Goal: Task Accomplishment & Management: Complete application form

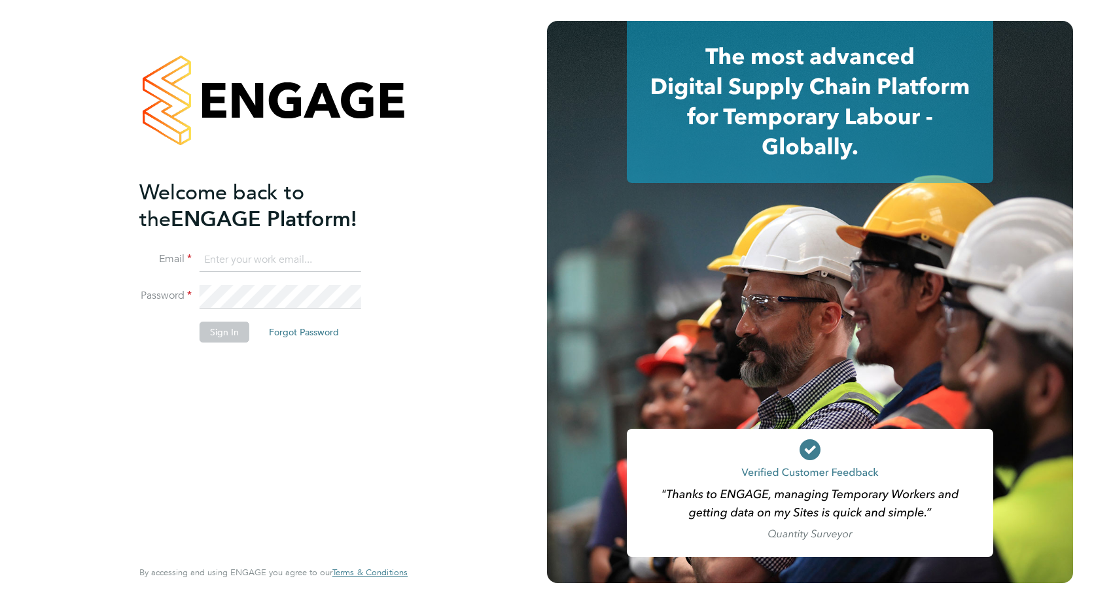
type input "[PERSON_NAME][EMAIL_ADDRESS][PERSON_NAME][DOMAIN_NAME]"
click at [213, 335] on button "Sign In" at bounding box center [225, 332] width 50 height 21
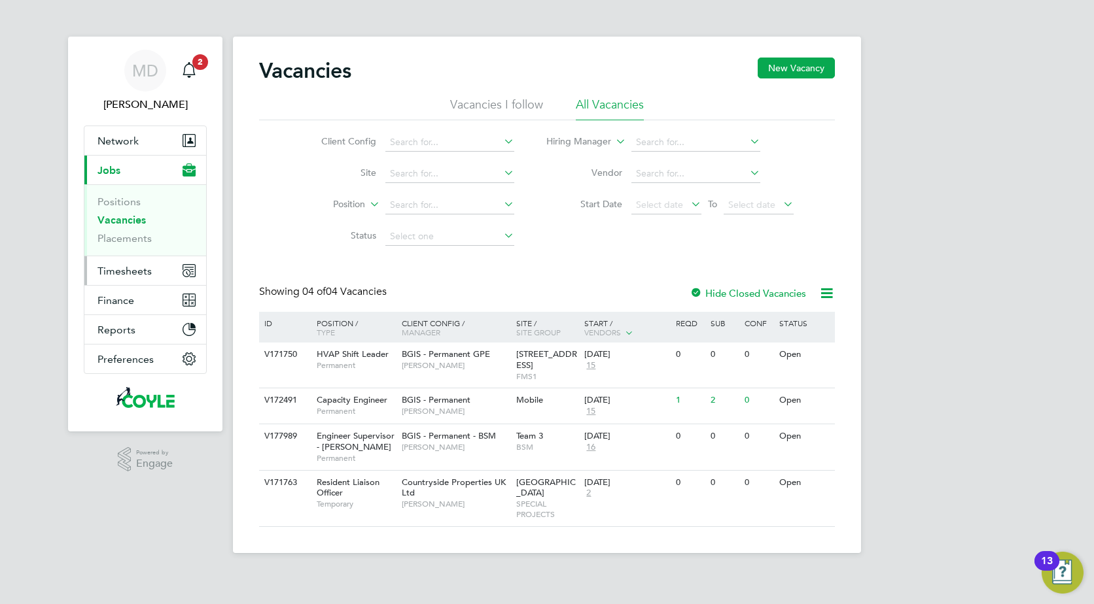
click at [119, 270] on span "Timesheets" at bounding box center [124, 271] width 54 height 12
click at [121, 273] on span "Timesheets" at bounding box center [124, 271] width 54 height 12
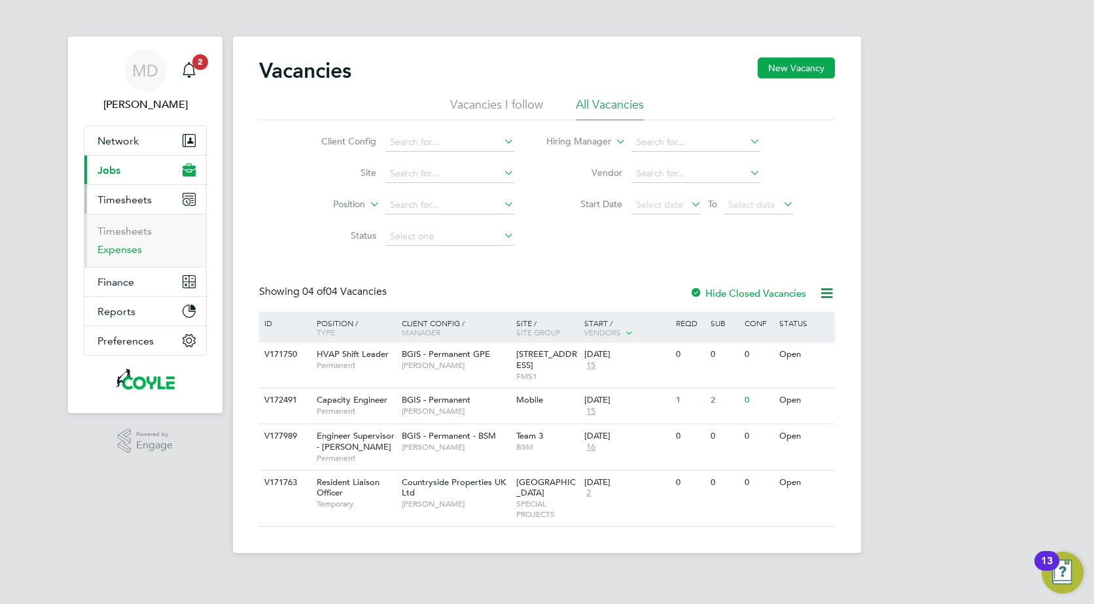
click at [122, 254] on link "Expenses" at bounding box center [119, 249] width 44 height 12
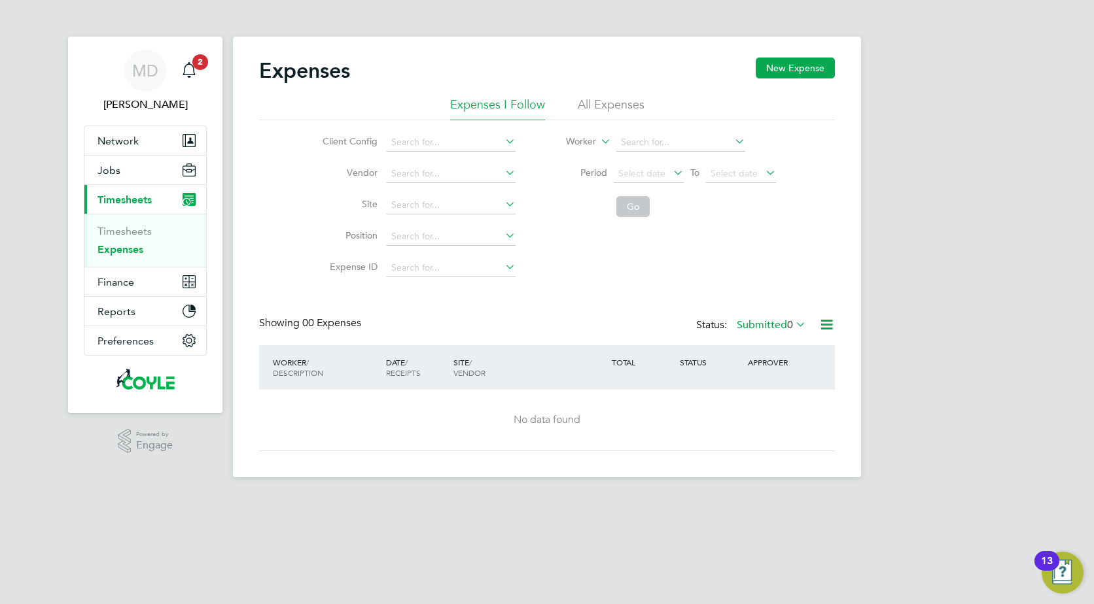
click at [133, 222] on ul "Timesheets Expenses" at bounding box center [145, 240] width 122 height 53
click at [133, 229] on link "Timesheets" at bounding box center [124, 231] width 54 height 12
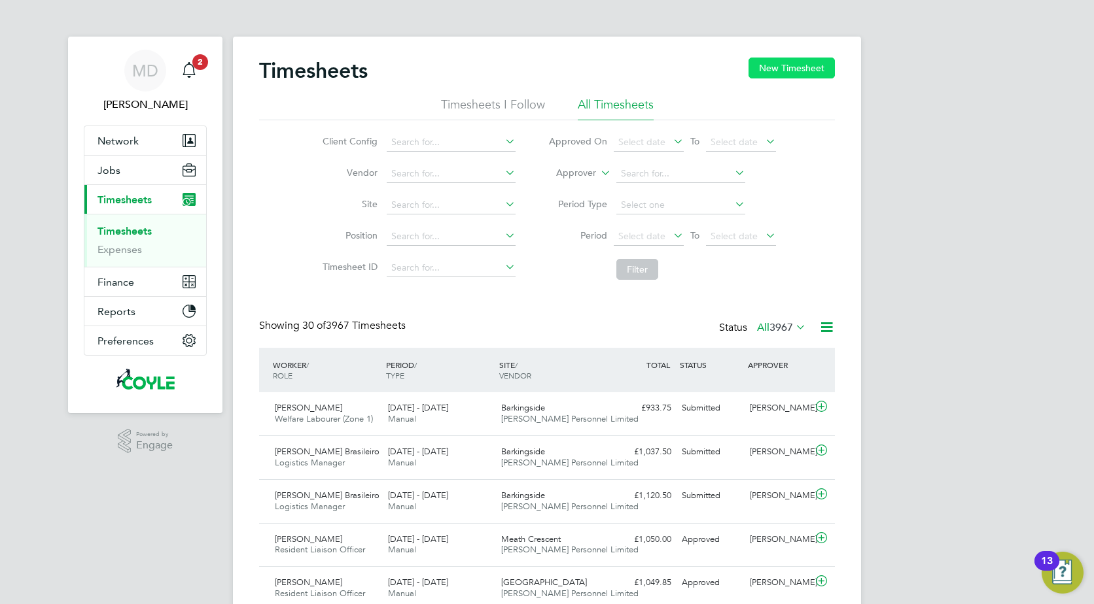
click at [798, 73] on button "New Timesheet" at bounding box center [791, 68] width 86 height 21
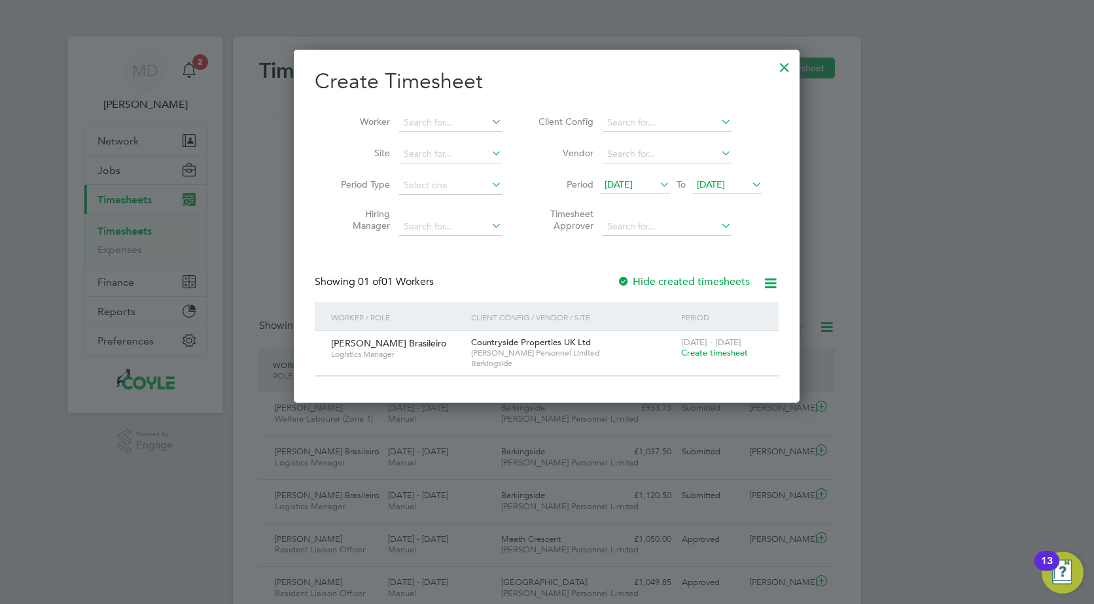
click at [725, 184] on span "21 Aug 2025" at bounding box center [711, 185] width 28 height 12
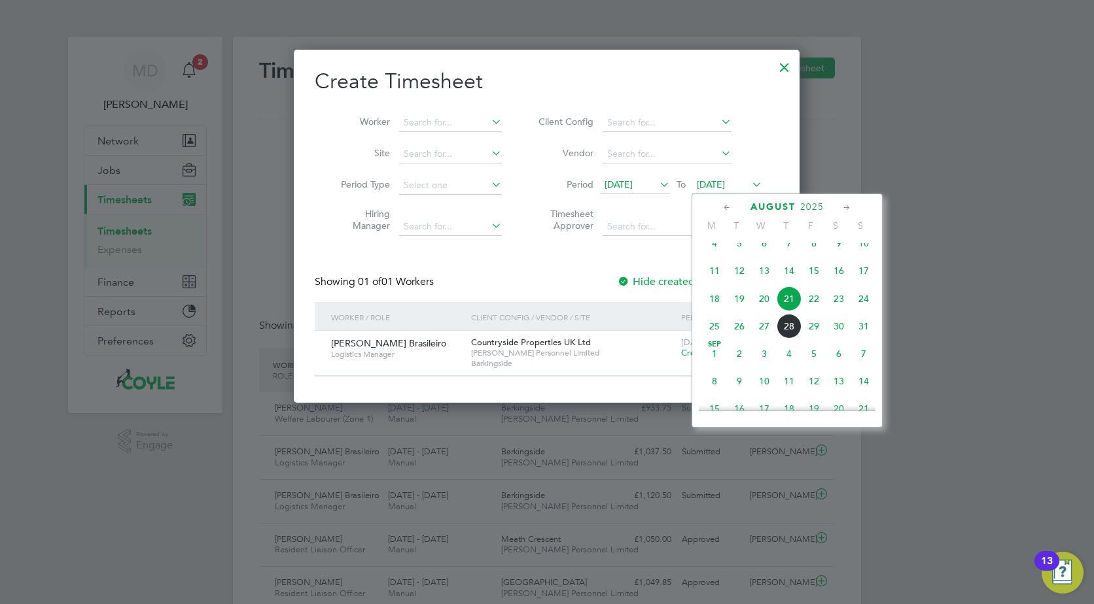
click at [861, 339] on span "31" at bounding box center [863, 326] width 25 height 25
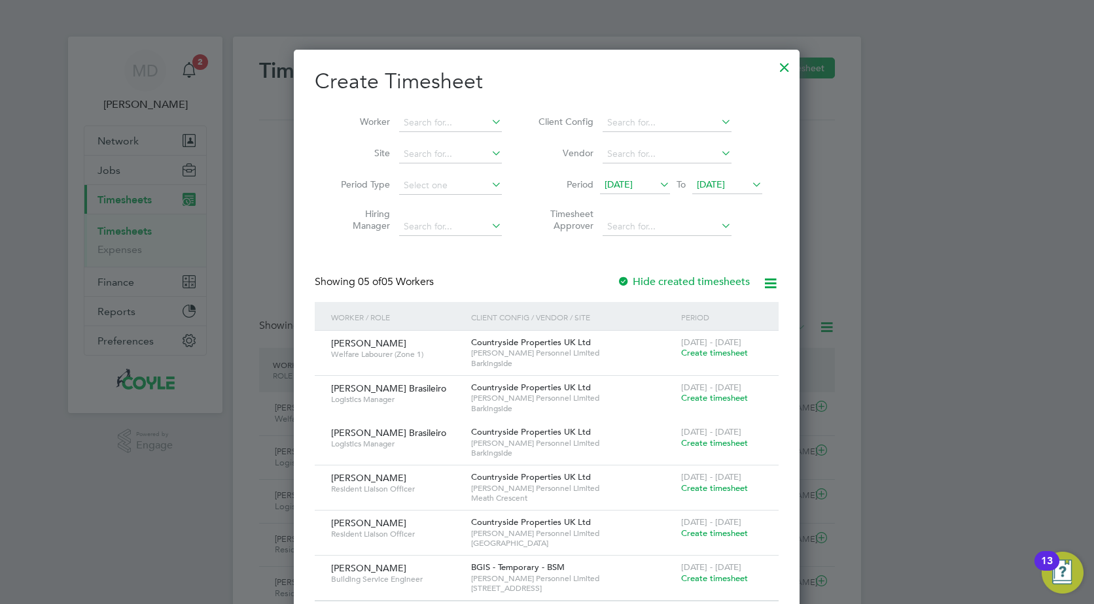
click at [749, 189] on icon at bounding box center [749, 184] width 0 height 18
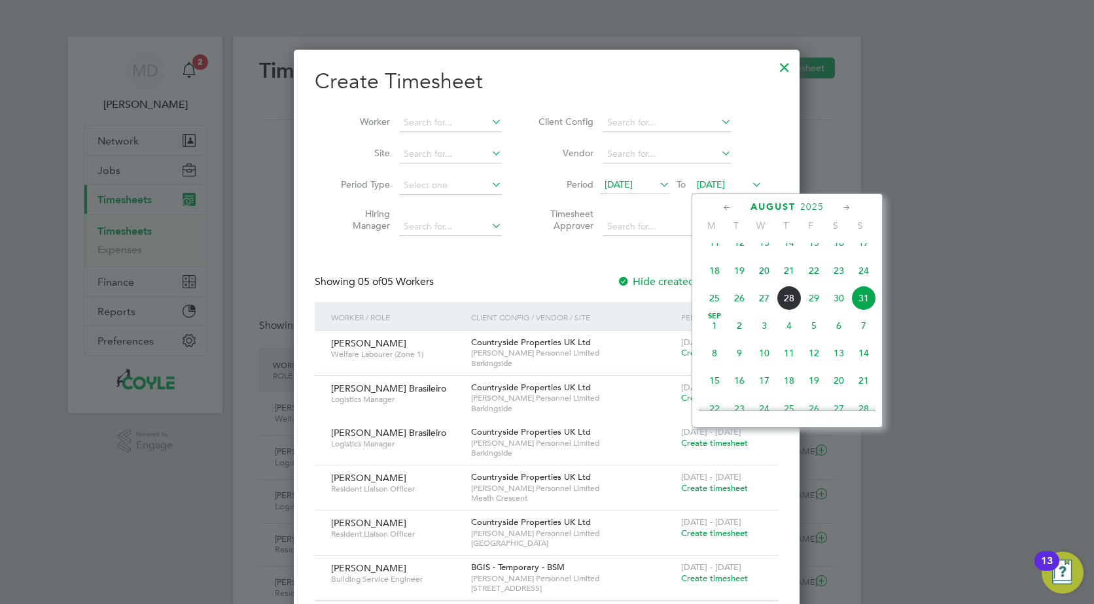
click at [865, 283] on span "24" at bounding box center [863, 270] width 25 height 25
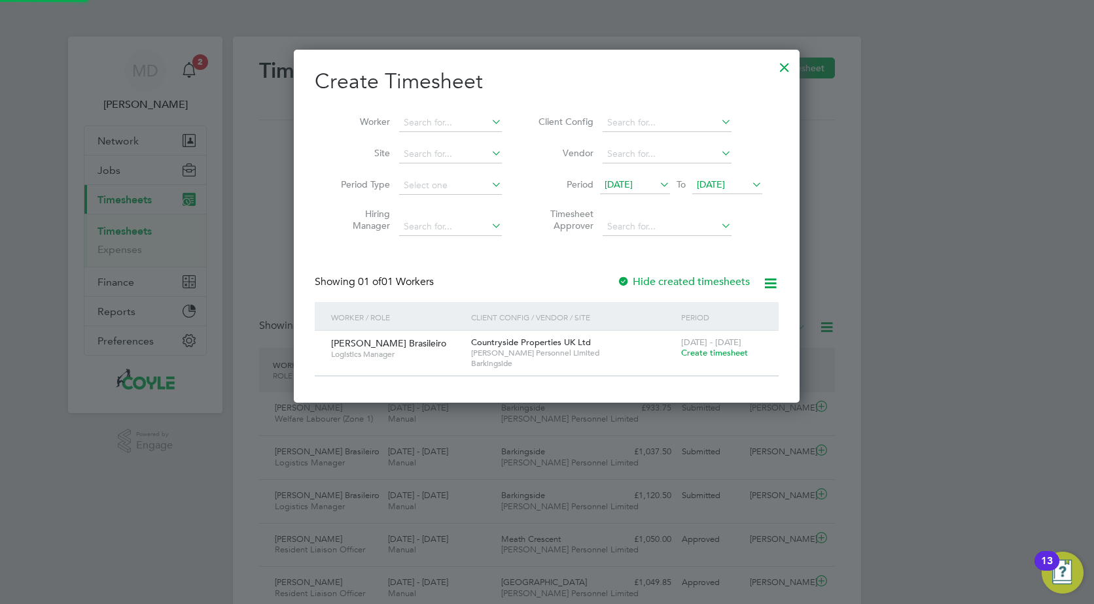
scroll to position [353, 506]
drag, startPoint x: 646, startPoint y: 187, endPoint x: 652, endPoint y: 200, distance: 14.6
click at [633, 187] on span "14 Aug 2025" at bounding box center [618, 185] width 28 height 12
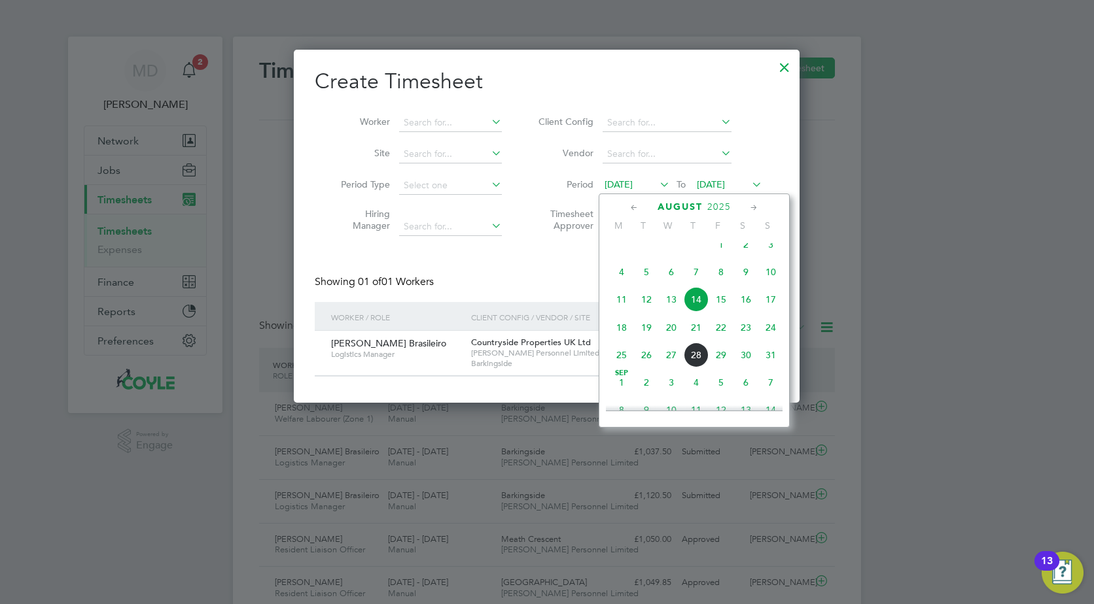
click at [617, 339] on span "18" at bounding box center [621, 327] width 25 height 25
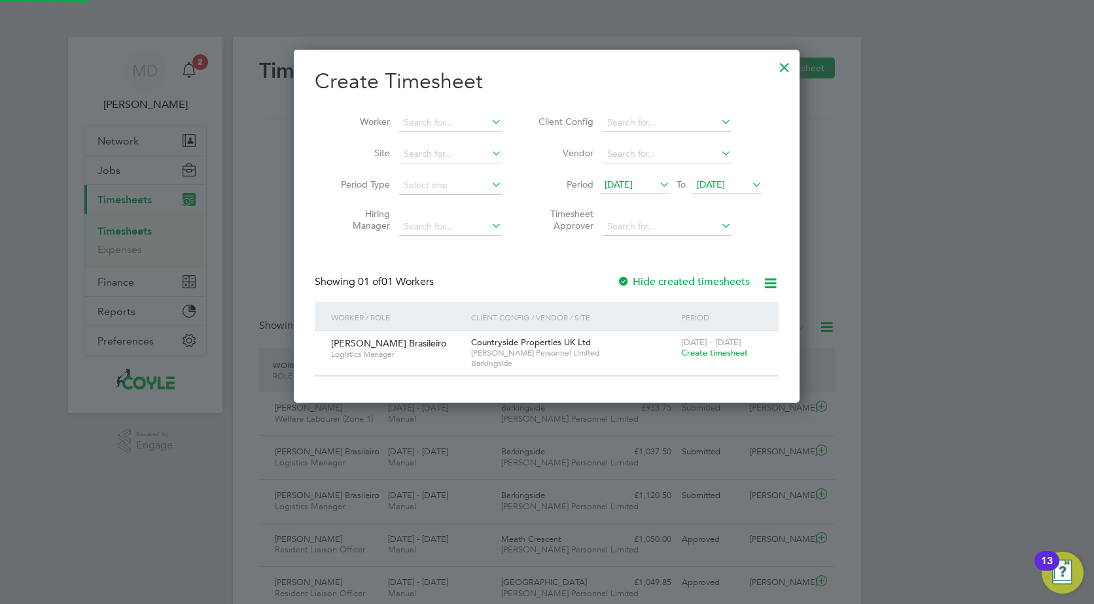
scroll to position [353, 506]
click at [709, 355] on span "Create timesheet" at bounding box center [714, 352] width 67 height 11
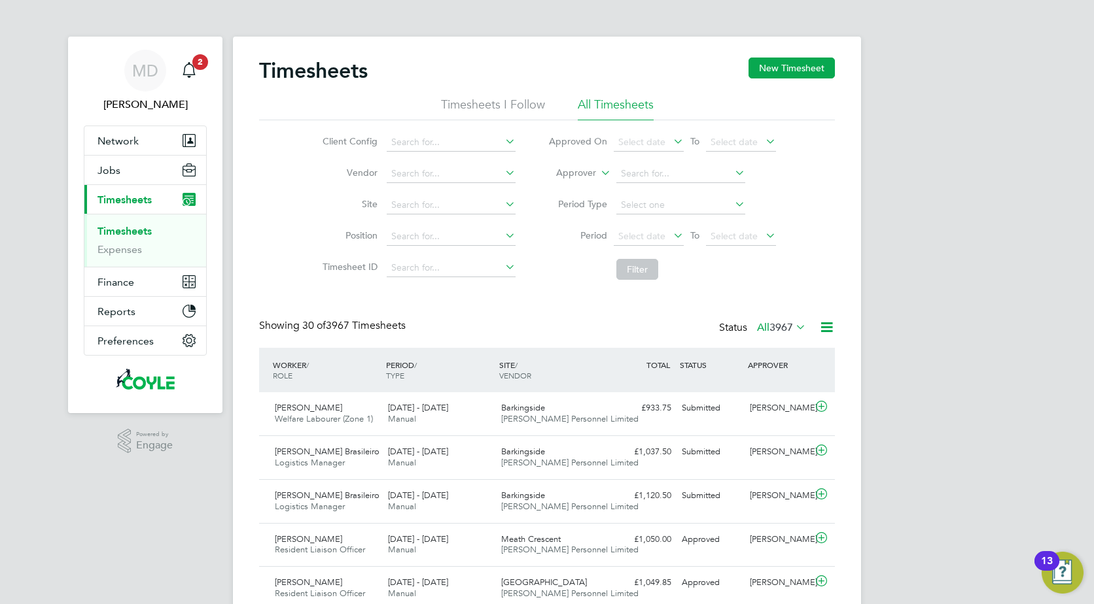
scroll to position [33, 114]
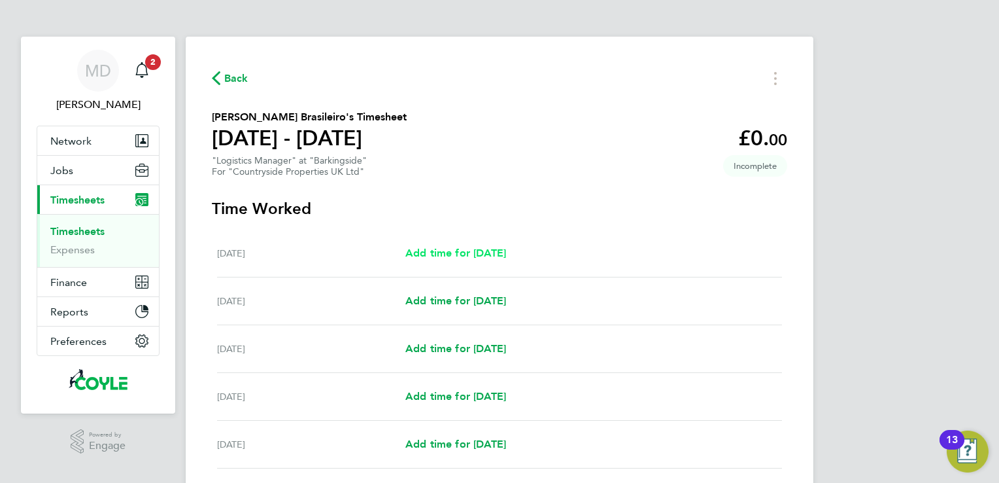
click at [426, 258] on span "Add time for Mon 18 Aug" at bounding box center [456, 253] width 101 height 12
select select "30"
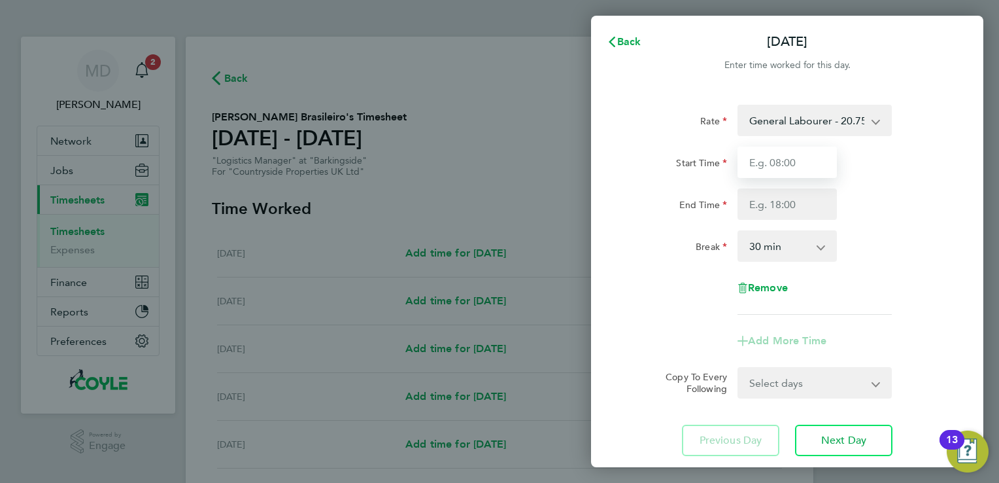
click at [789, 166] on input "Start Time" at bounding box center [787, 162] width 99 height 31
type input "07:30"
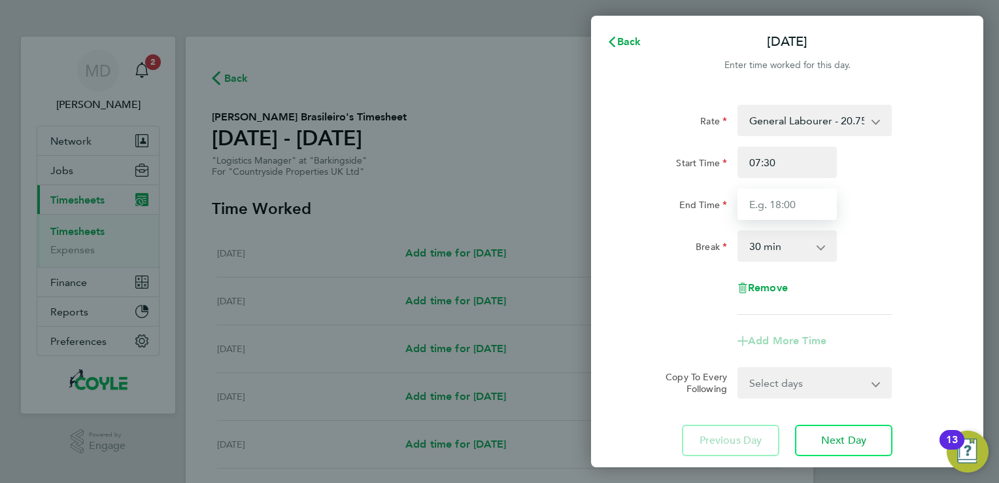
type input "18:00"
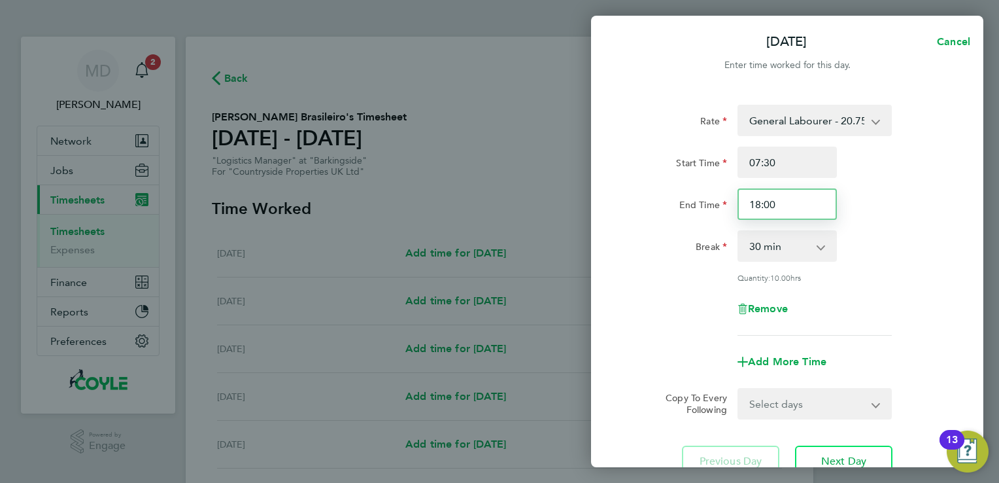
click at [788, 211] on input "18:00" at bounding box center [787, 203] width 99 height 31
click at [797, 205] on input "18:00" at bounding box center [787, 203] width 99 height 31
type input "1"
type input "19:00"
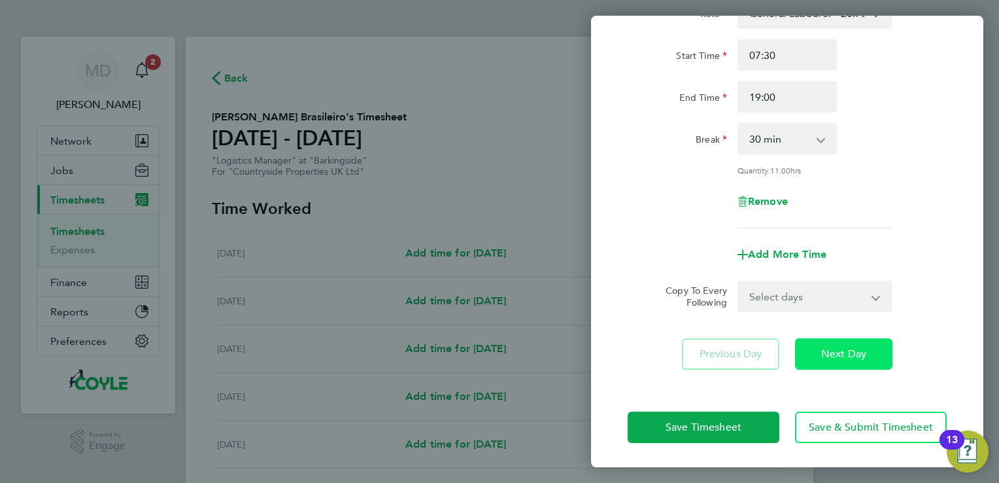
click at [841, 355] on span "Next Day" at bounding box center [844, 353] width 45 height 13
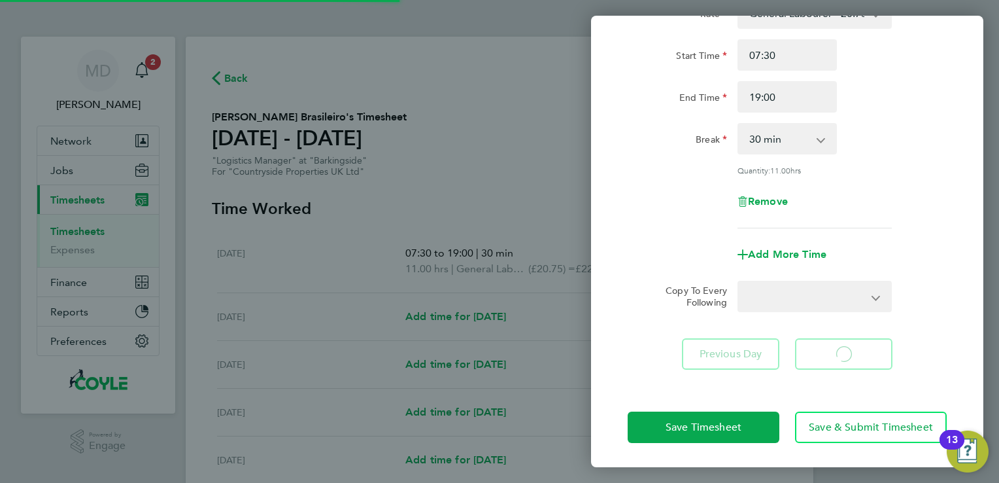
select select "30"
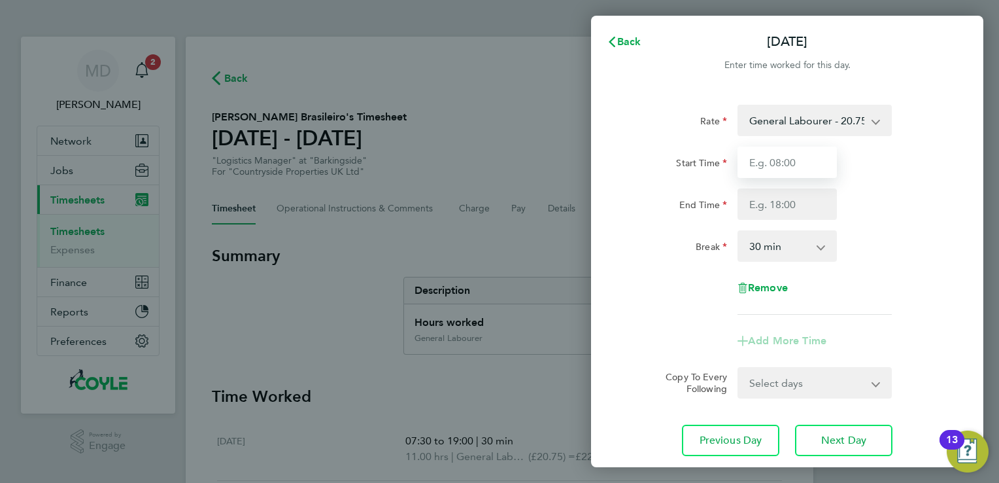
click at [793, 169] on input "Start Time" at bounding box center [787, 162] width 99 height 31
type input "07:30"
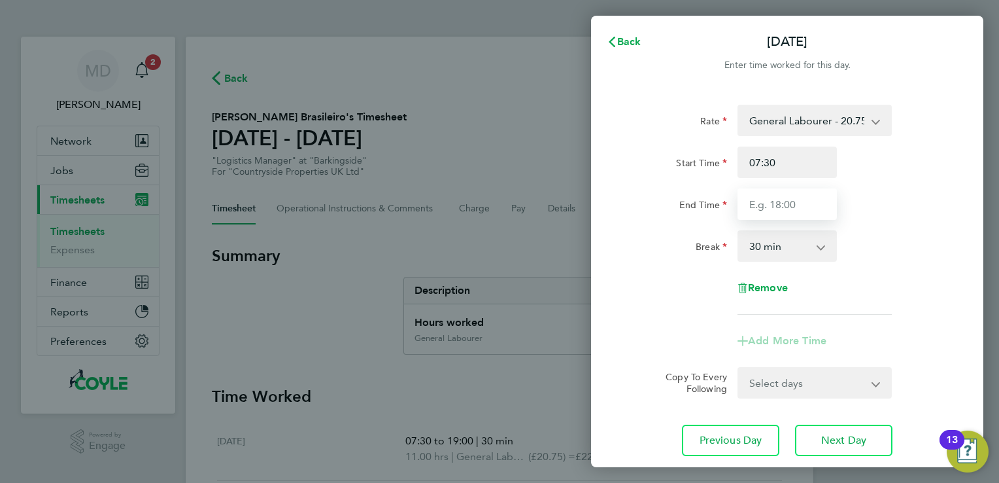
click at [790, 205] on input "End Time" at bounding box center [787, 203] width 99 height 31
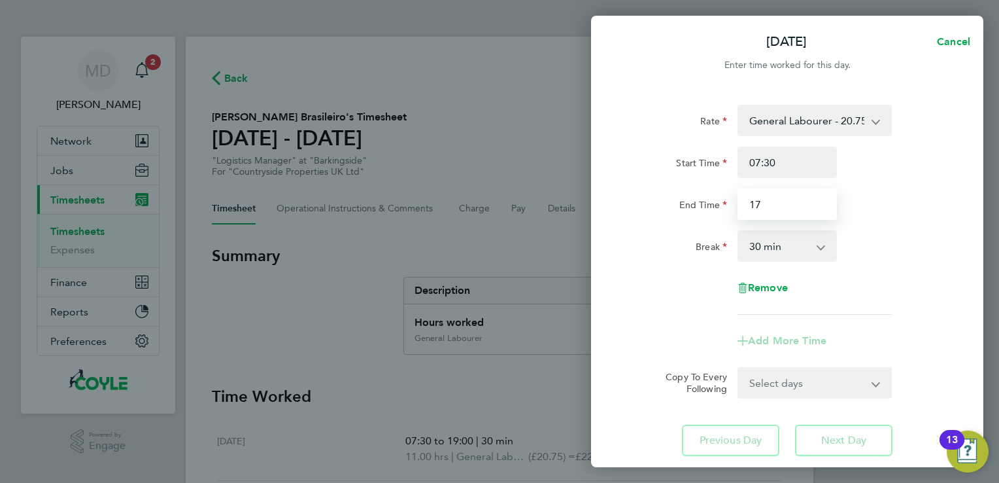
type input "1"
click at [791, 210] on input "End Time" at bounding box center [787, 203] width 99 height 31
type input "18:00"
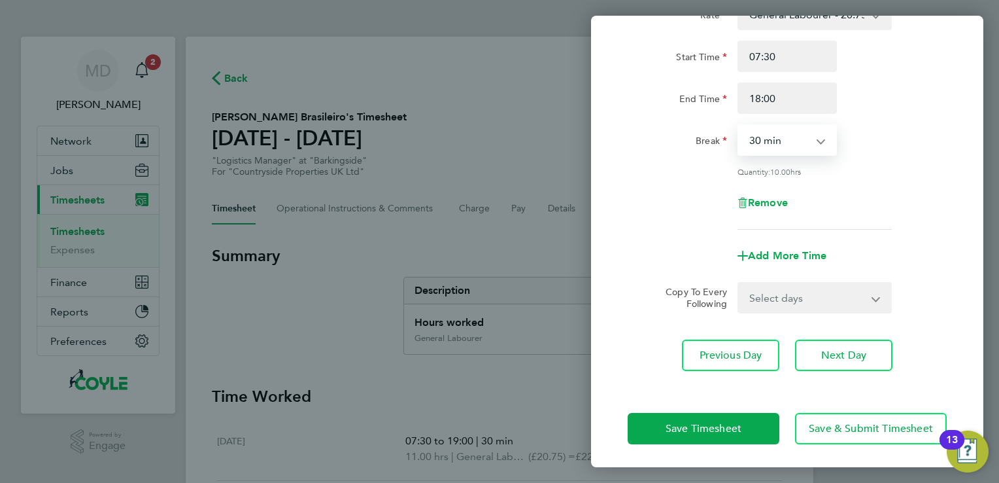
scroll to position [107, 0]
click at [841, 294] on select "Select days Day Weekday (Mon-Fri) Weekend (Sat-Sun) Wednesday Thursday Friday S…" at bounding box center [807, 296] width 137 height 29
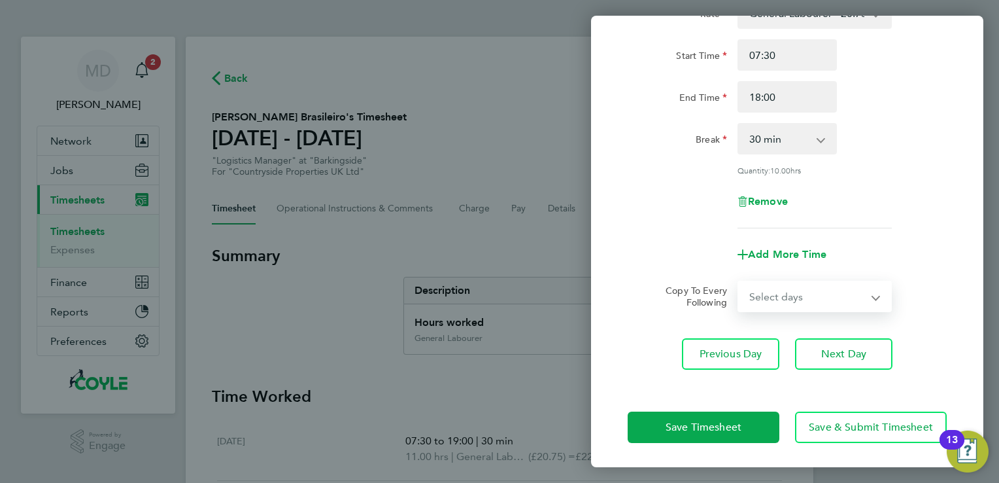
select select "WED"
click at [739, 282] on select "Select days Day Weekday (Mon-Fri) Weekend (Sat-Sun) Wednesday Thursday Friday S…" at bounding box center [807, 296] width 137 height 29
select select "2025-08-24"
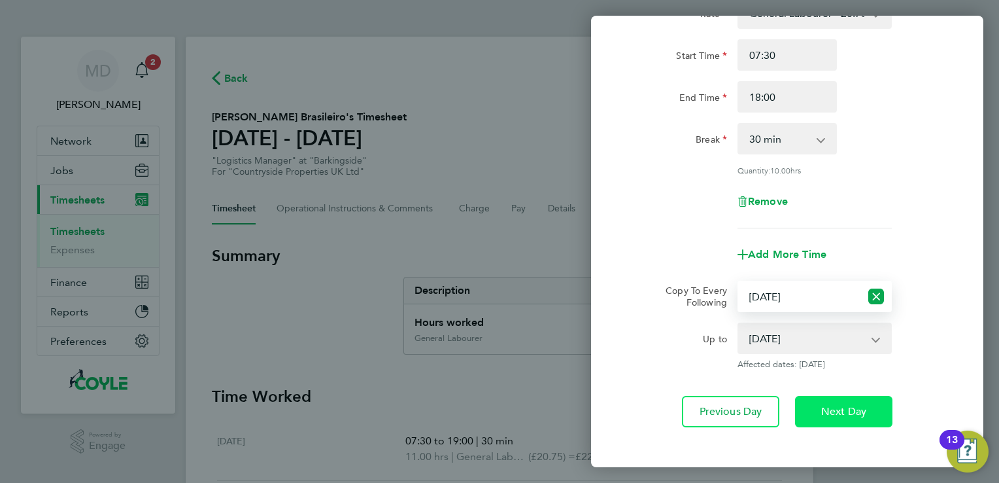
click at [856, 415] on span "Next Day" at bounding box center [844, 411] width 45 height 13
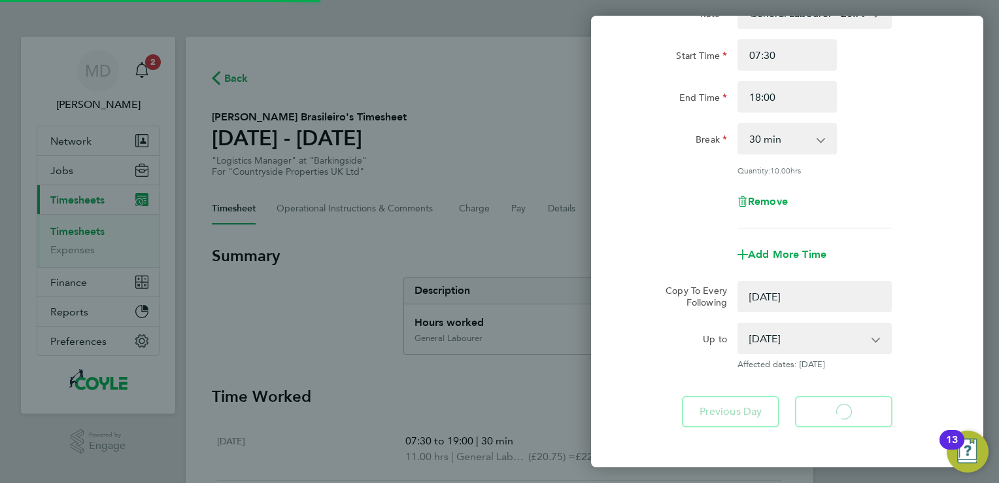
select select "0: null"
select select "30"
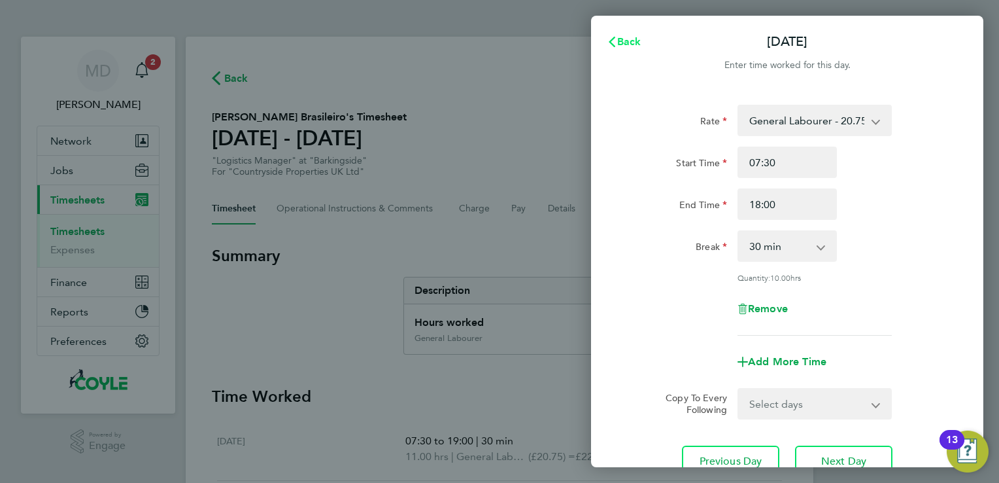
drag, startPoint x: 628, startPoint y: 40, endPoint x: 597, endPoint y: 93, distance: 61.3
click at [631, 37] on span "Back" at bounding box center [629, 41] width 24 height 12
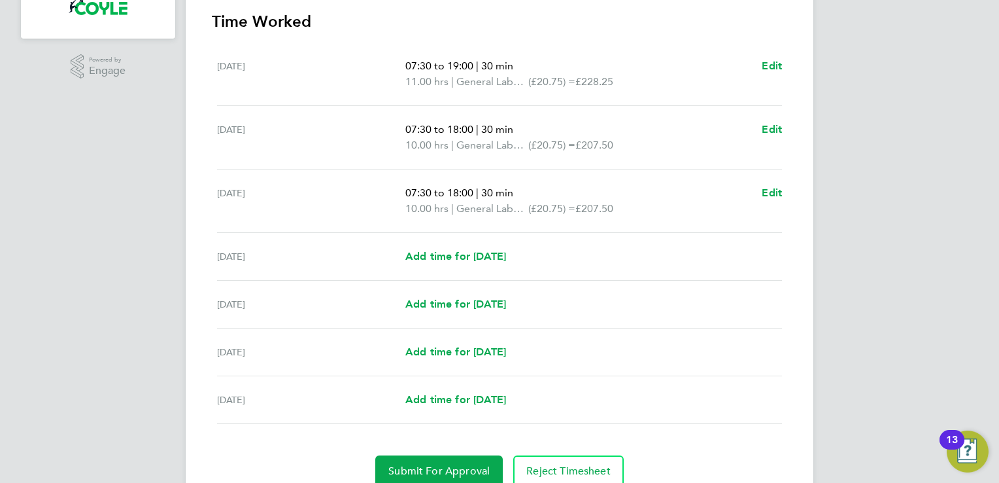
scroll to position [429, 0]
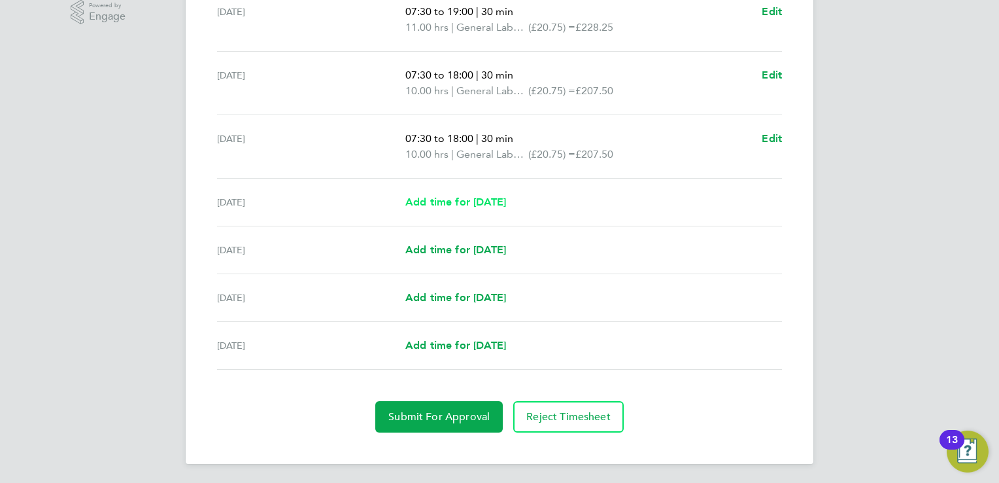
click at [455, 200] on span "Add time for Thu 21 Aug" at bounding box center [456, 202] width 101 height 12
select select "30"
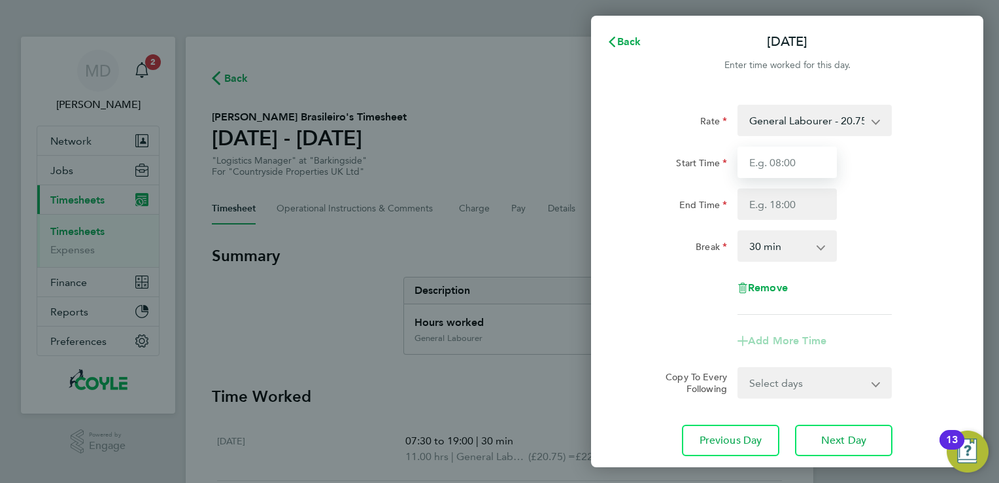
click at [797, 167] on input "Start Time" at bounding box center [787, 162] width 99 height 31
type input "07:30"
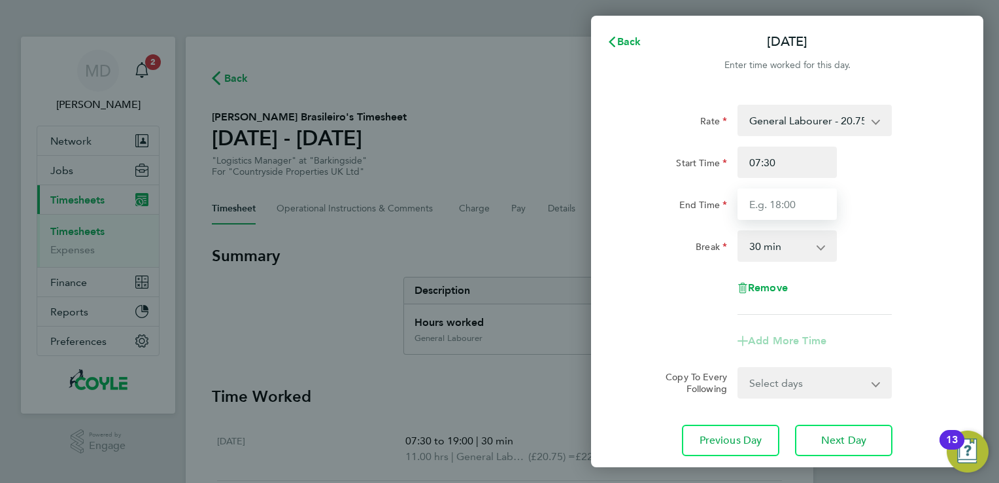
type input "18:00"
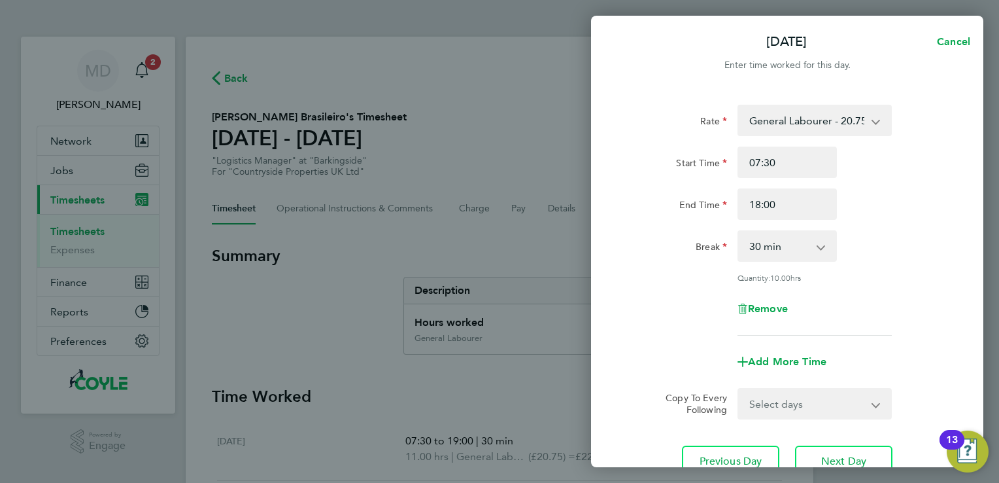
click at [813, 402] on select "Select days Day Weekend (Sat-Sun) Friday Saturday Sunday" at bounding box center [807, 403] width 137 height 29
select select "DAY"
click at [739, 389] on select "Select days Day Weekend (Sat-Sun) Friday Saturday Sunday" at bounding box center [807, 403] width 137 height 29
select select "2025-08-24"
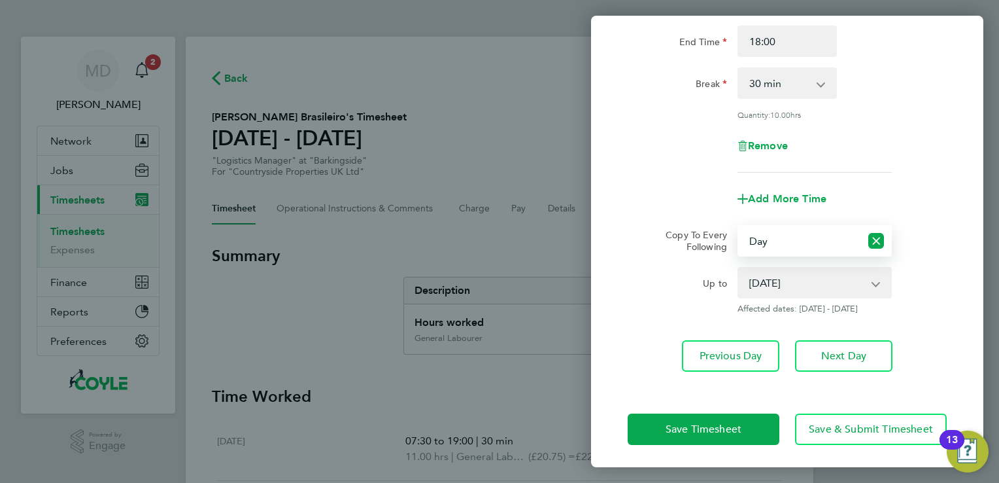
scroll to position [165, 0]
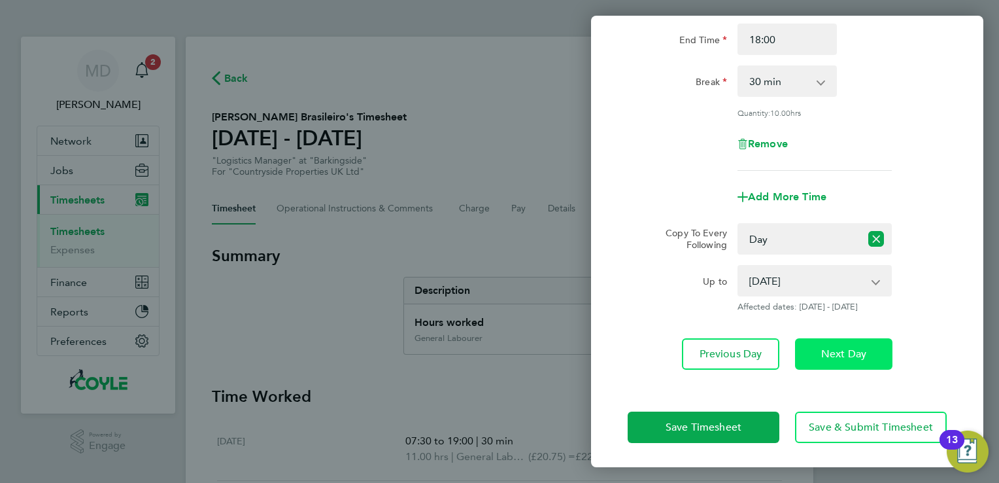
drag, startPoint x: 850, startPoint y: 354, endPoint x: 844, endPoint y: 367, distance: 14.6
click at [851, 354] on span "Next Day" at bounding box center [844, 353] width 45 height 13
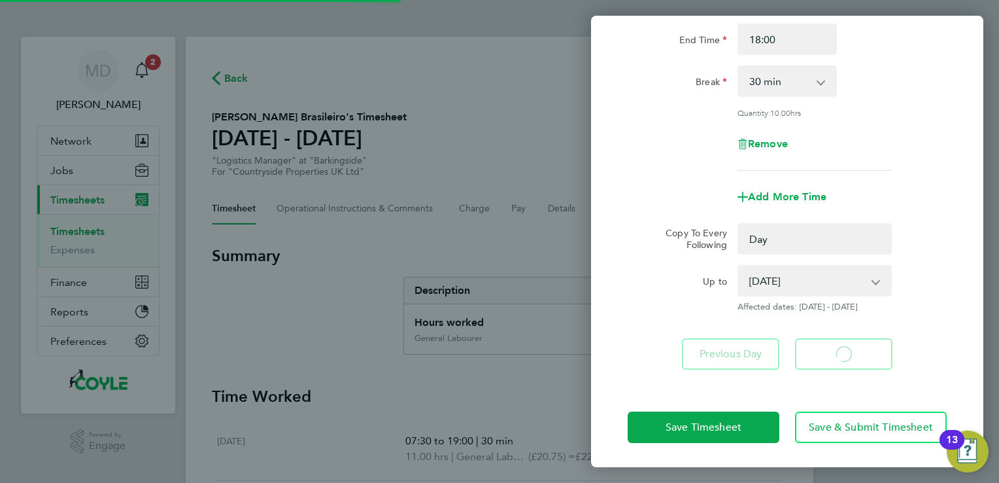
select select "0: null"
select select "30"
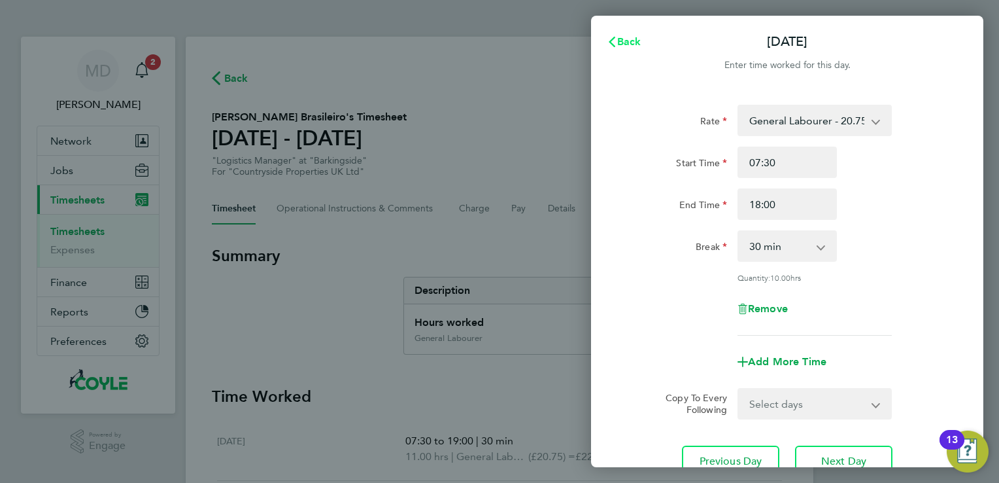
click at [616, 39] on icon "button" at bounding box center [612, 42] width 10 height 10
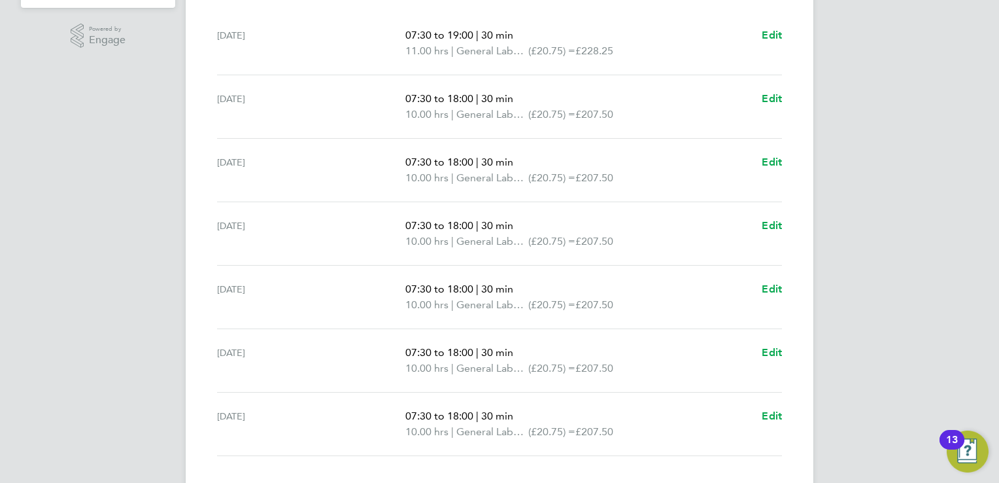
scroll to position [492, 0]
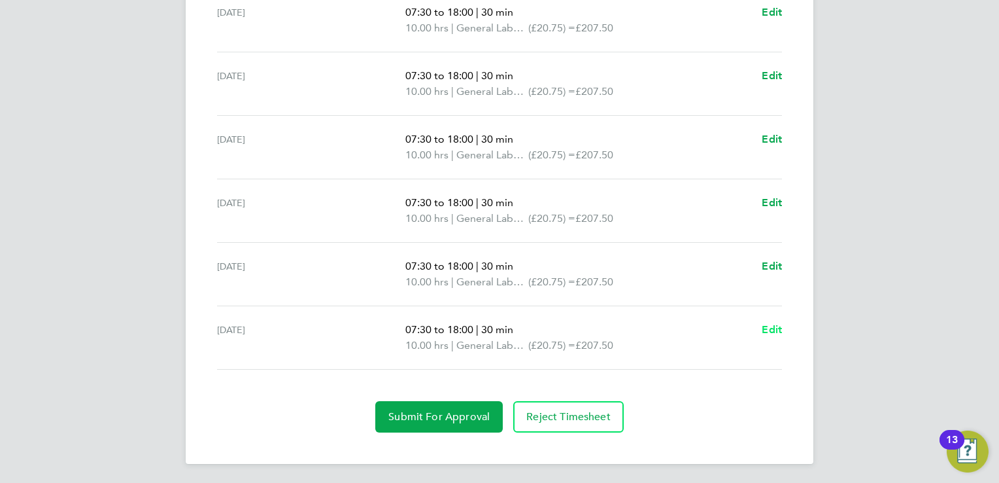
click at [777, 328] on span "Edit" at bounding box center [772, 329] width 20 height 12
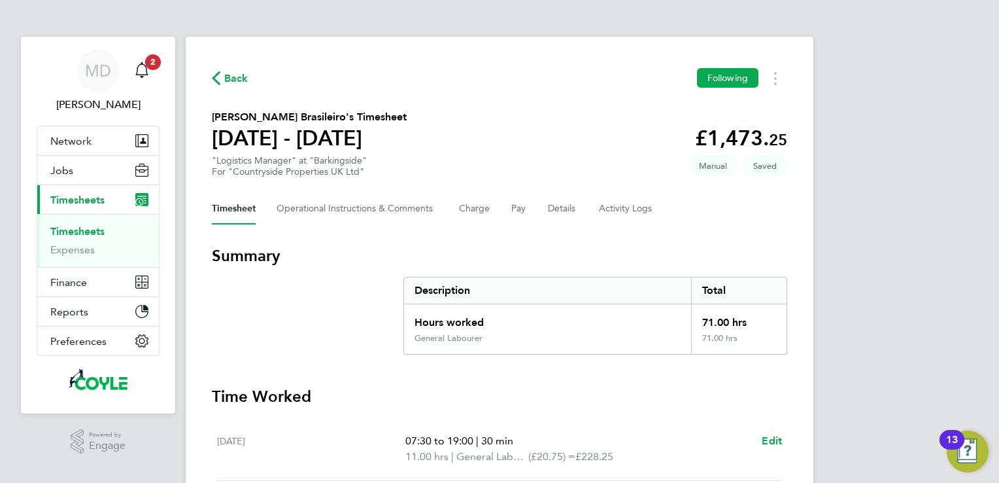
select select "30"
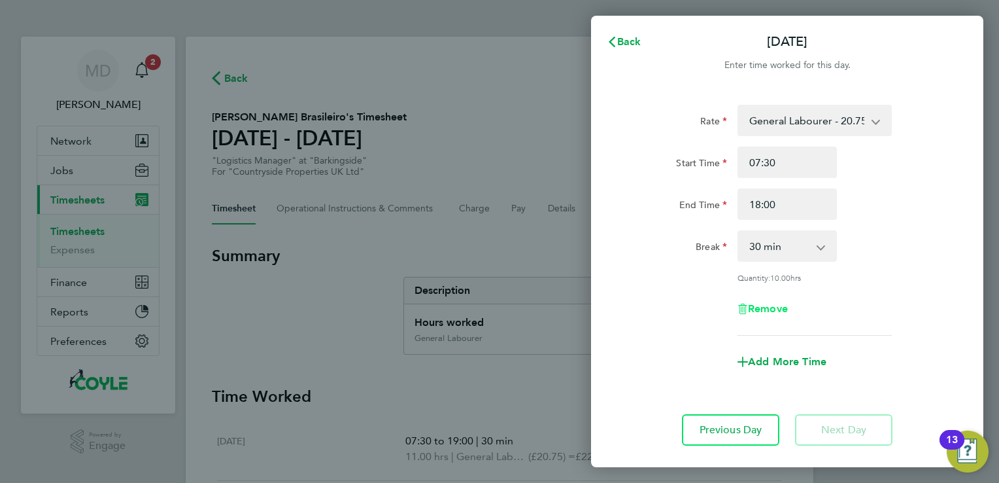
click at [767, 308] on span "Remove" at bounding box center [768, 308] width 40 height 12
select select "null"
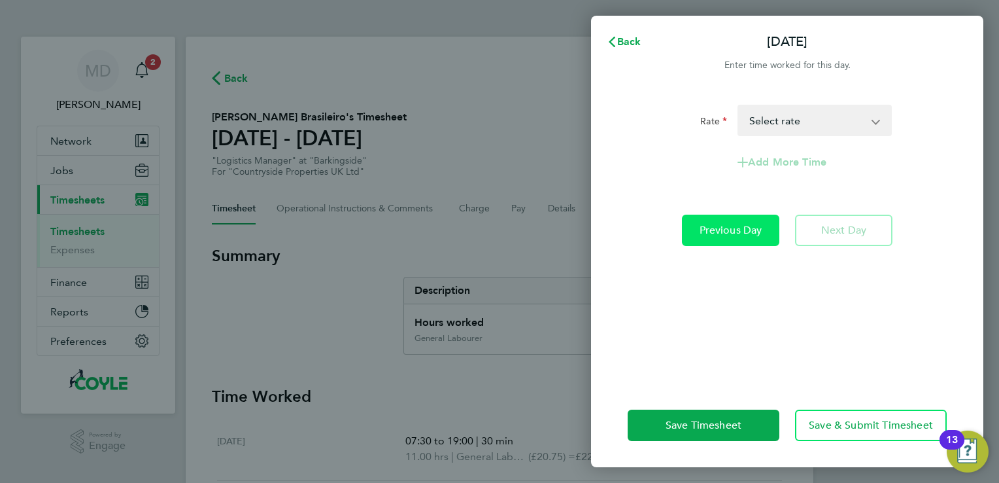
click at [723, 232] on span "Previous Day" at bounding box center [731, 230] width 63 height 13
select select "30"
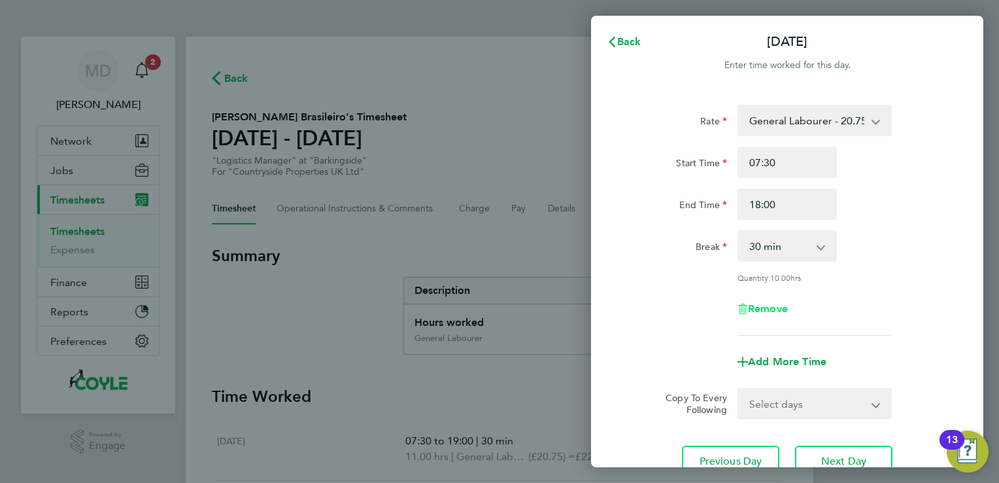
click at [767, 305] on span "Remove" at bounding box center [768, 308] width 40 height 12
select select "null"
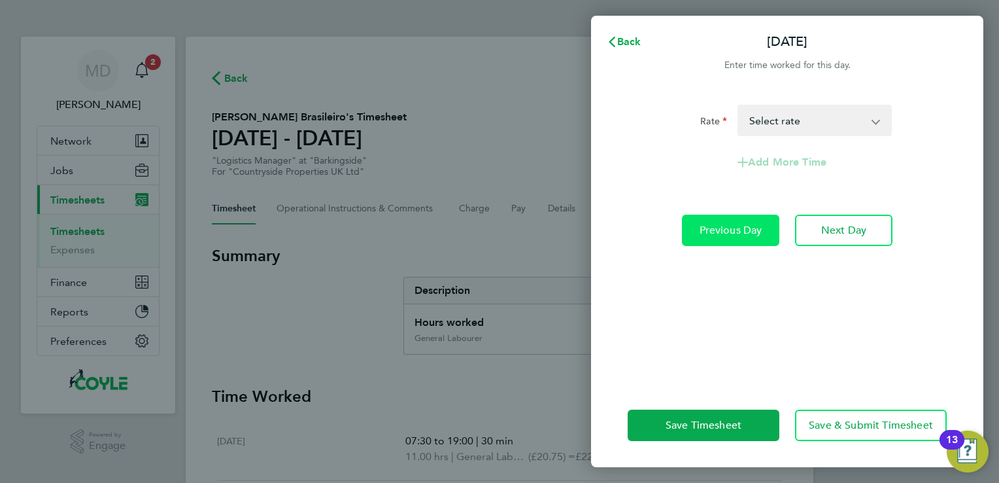
click at [731, 234] on span "Previous Day" at bounding box center [731, 230] width 63 height 13
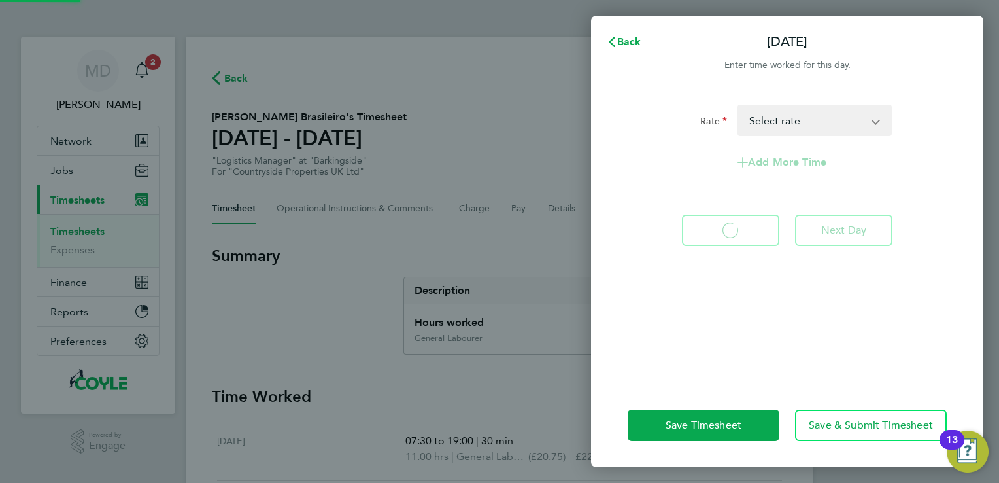
select select "30"
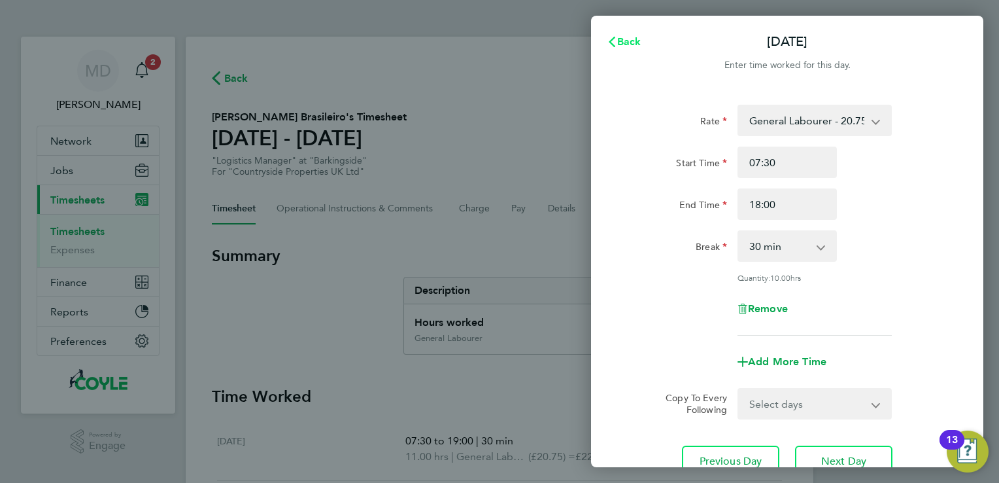
click at [628, 41] on span "Back" at bounding box center [629, 41] width 24 height 12
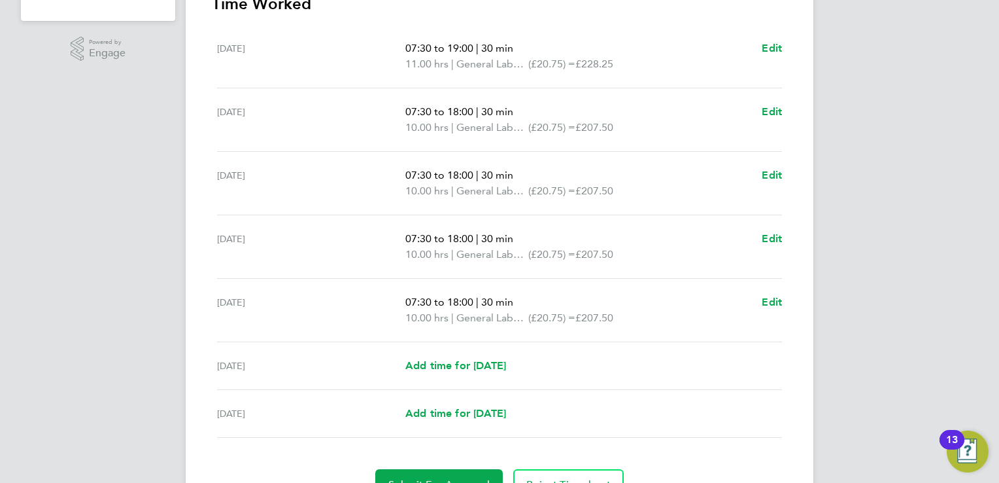
scroll to position [460, 0]
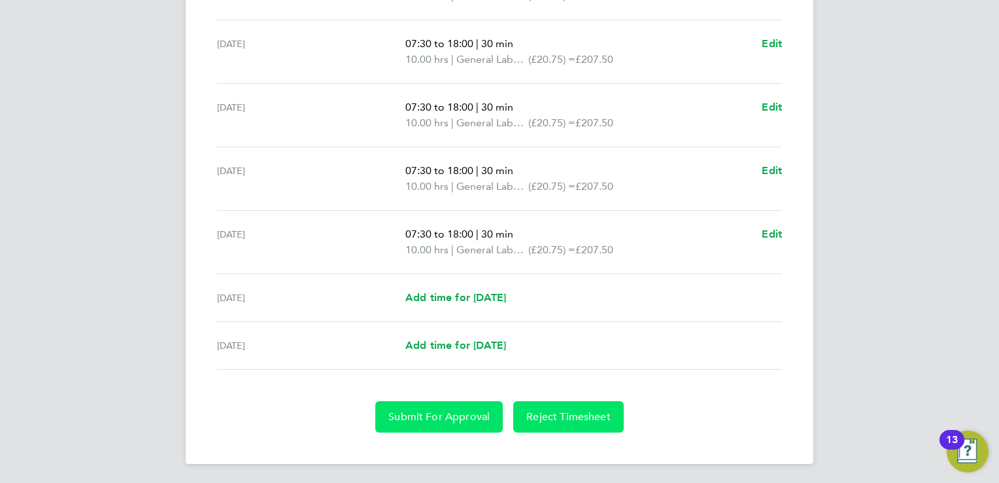
click at [455, 415] on span "Submit For Approval" at bounding box center [439, 416] width 101 height 13
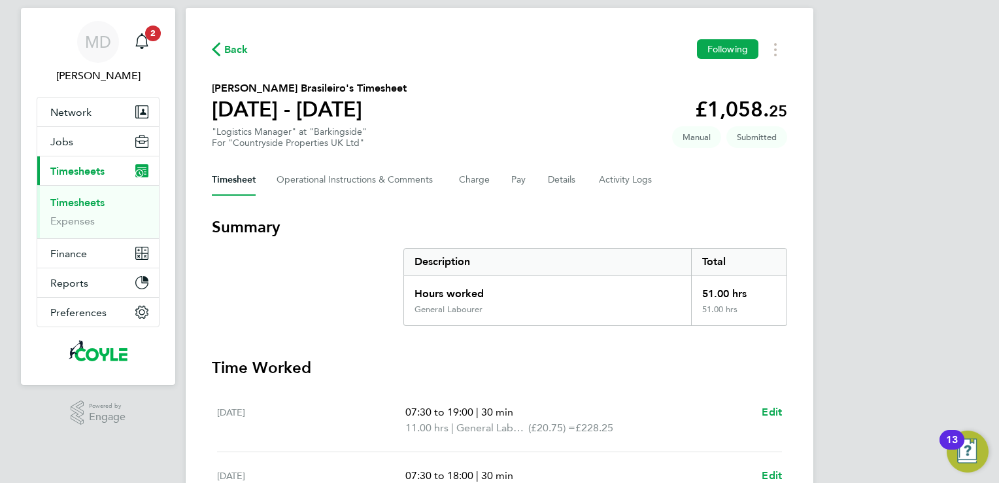
scroll to position [0, 0]
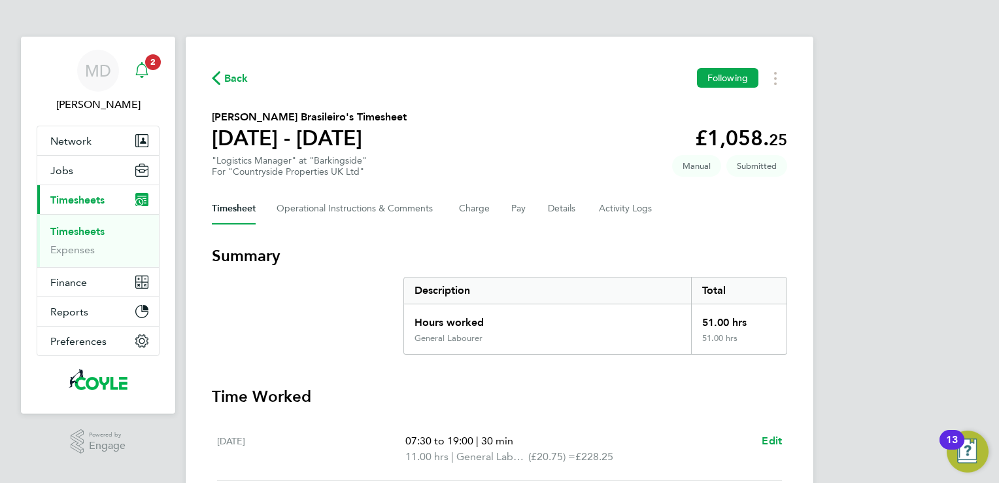
click at [142, 75] on icon "Main navigation" at bounding box center [141, 68] width 12 height 13
